Goal: Task Accomplishment & Management: Complete application form

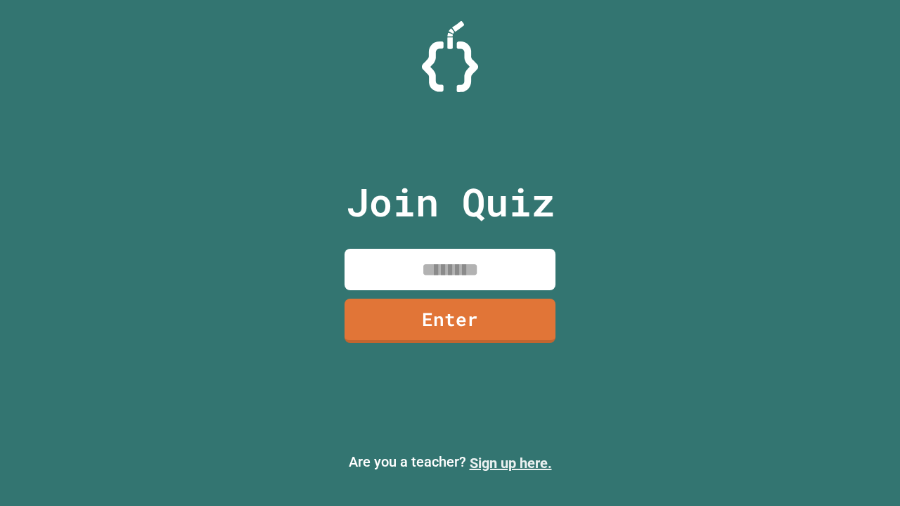
click at [510, 463] on link "Sign up here." at bounding box center [510, 463] width 82 height 17
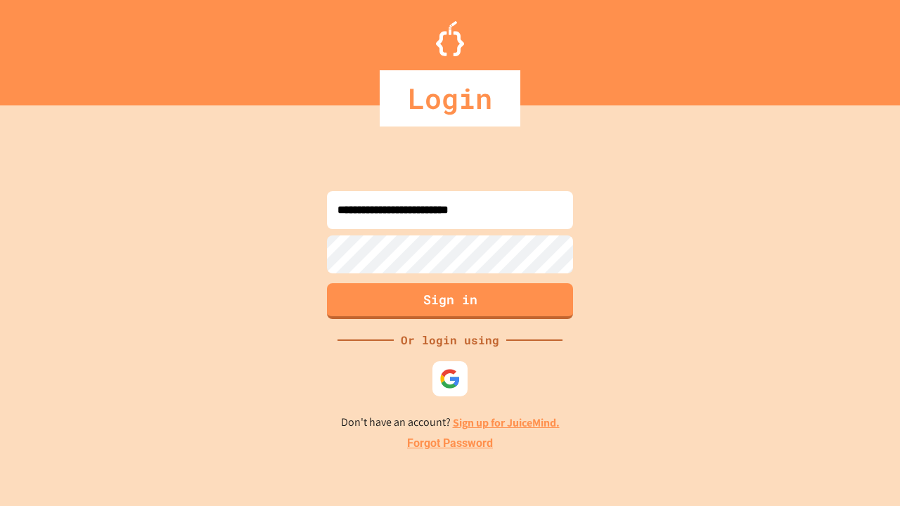
type input "**********"
